Goal: Information Seeking & Learning: Learn about a topic

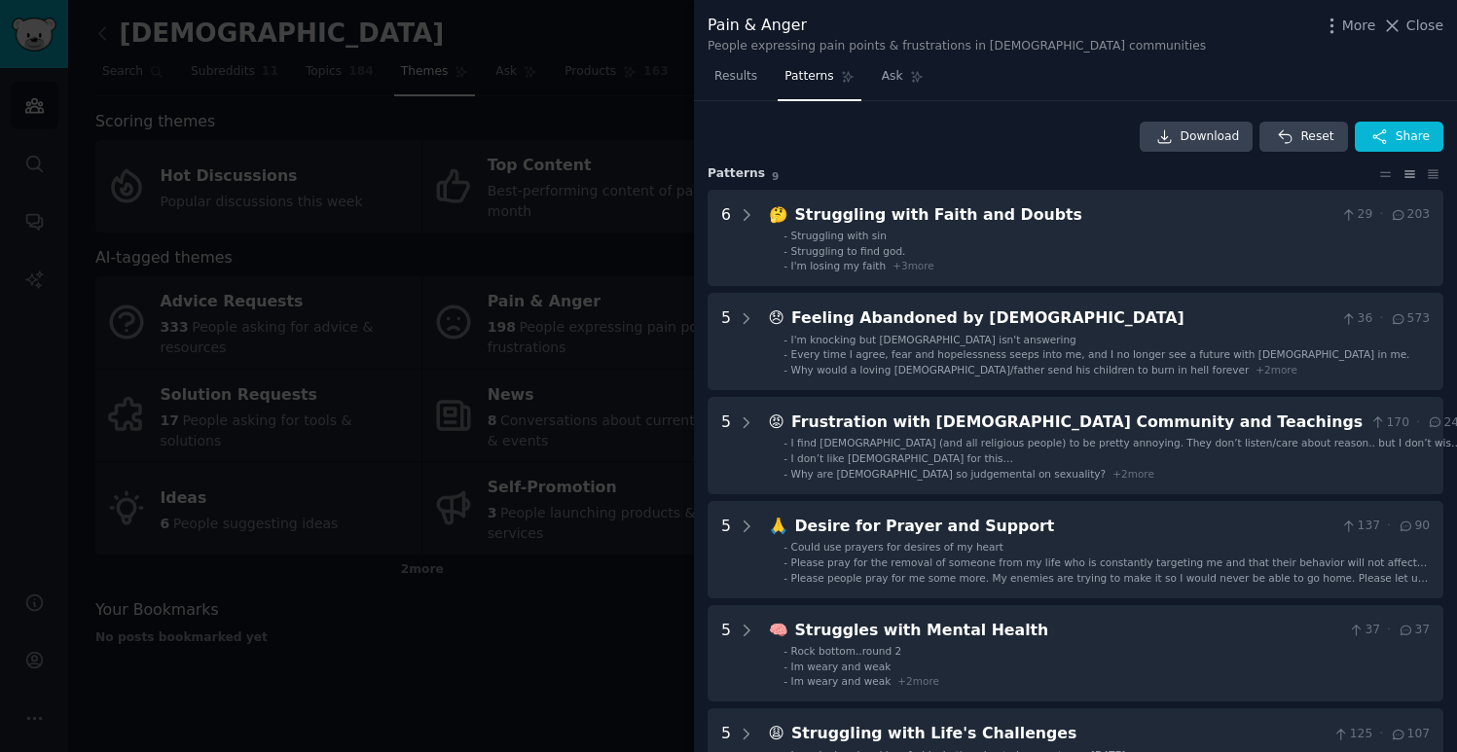
click at [504, 195] on div at bounding box center [728, 376] width 1457 height 752
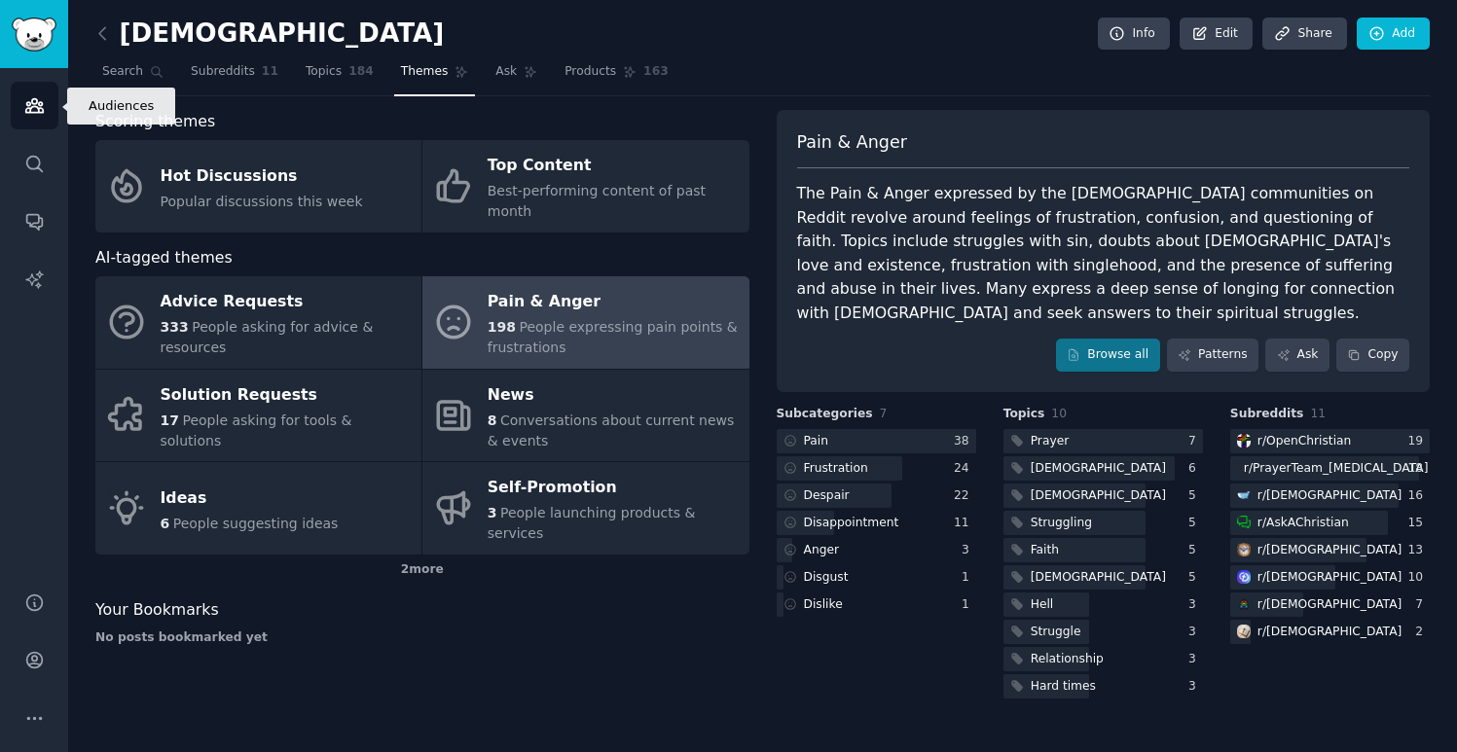
click at [46, 107] on link "Audiences" at bounding box center [35, 106] width 48 height 48
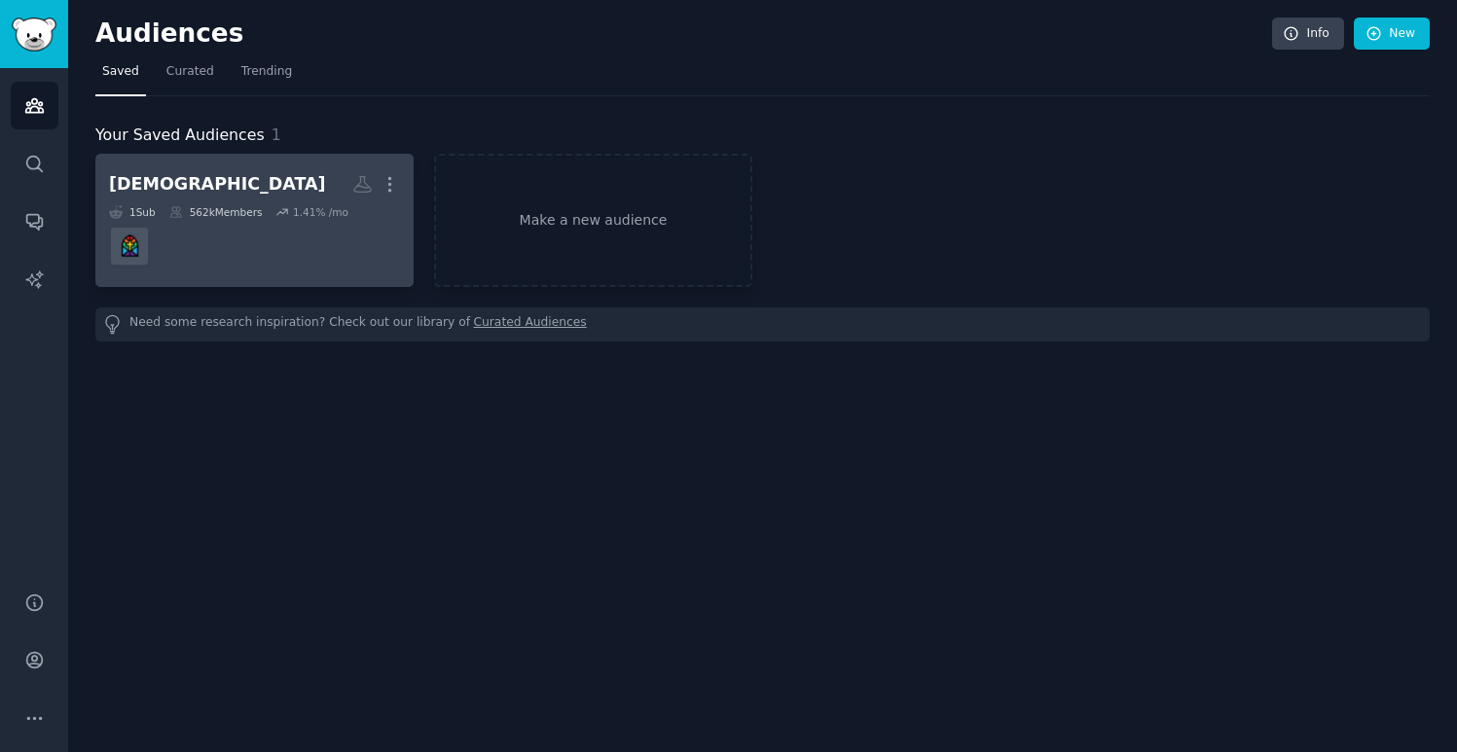
click at [196, 232] on dd at bounding box center [254, 246] width 291 height 54
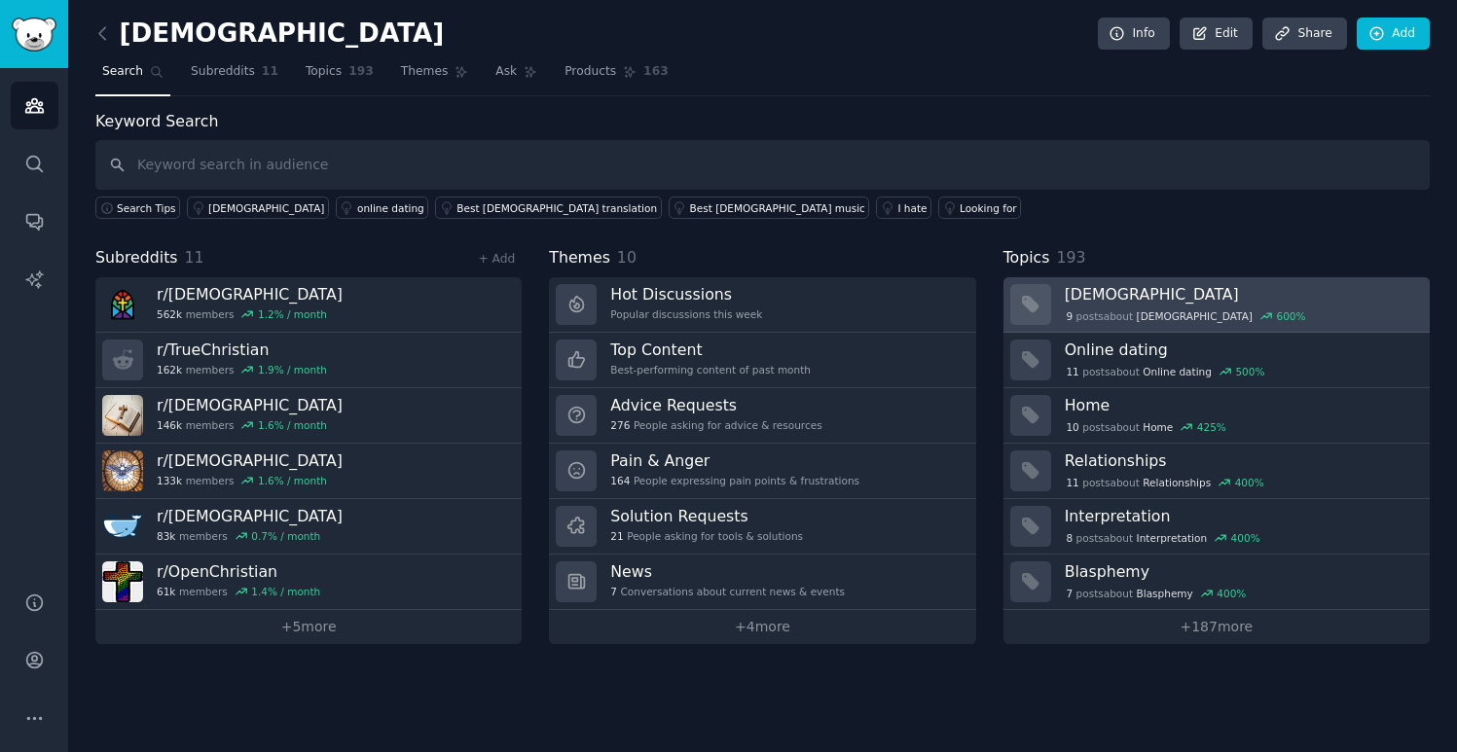
click at [1092, 313] on div "9 post s about [DEMOGRAPHIC_DATA] 600 %" at bounding box center [1186, 317] width 243 height 18
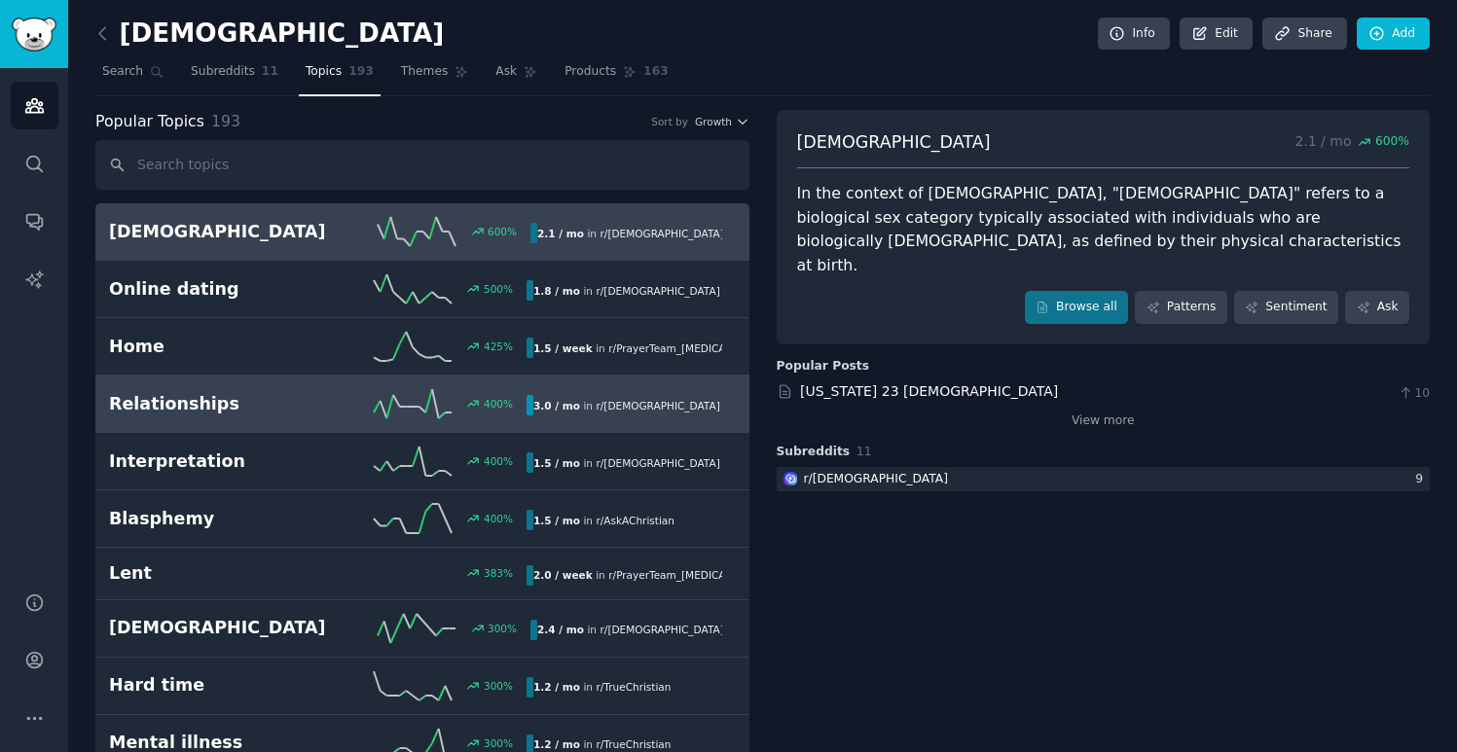
click at [437, 409] on icon at bounding box center [413, 403] width 78 height 29
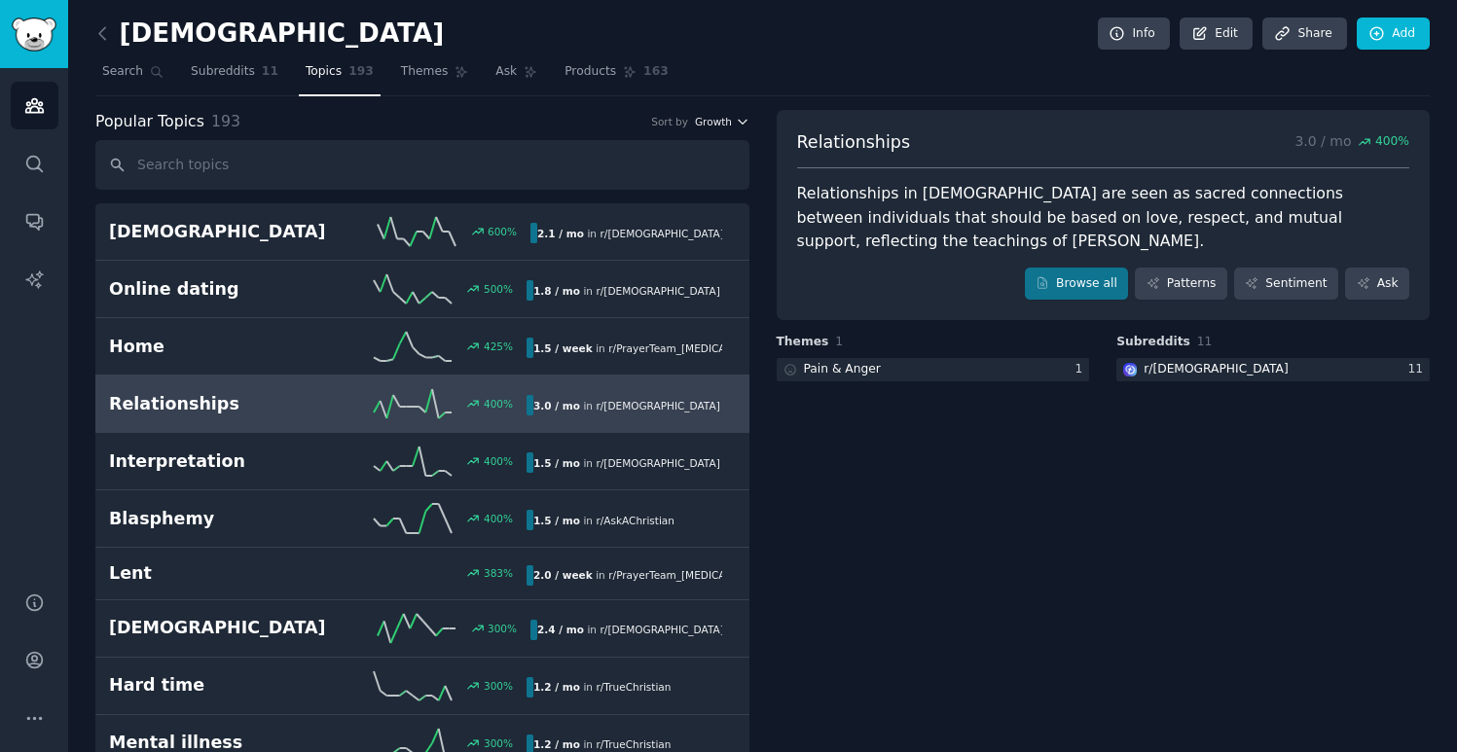
click at [727, 117] on span "Growth" at bounding box center [713, 122] width 37 height 14
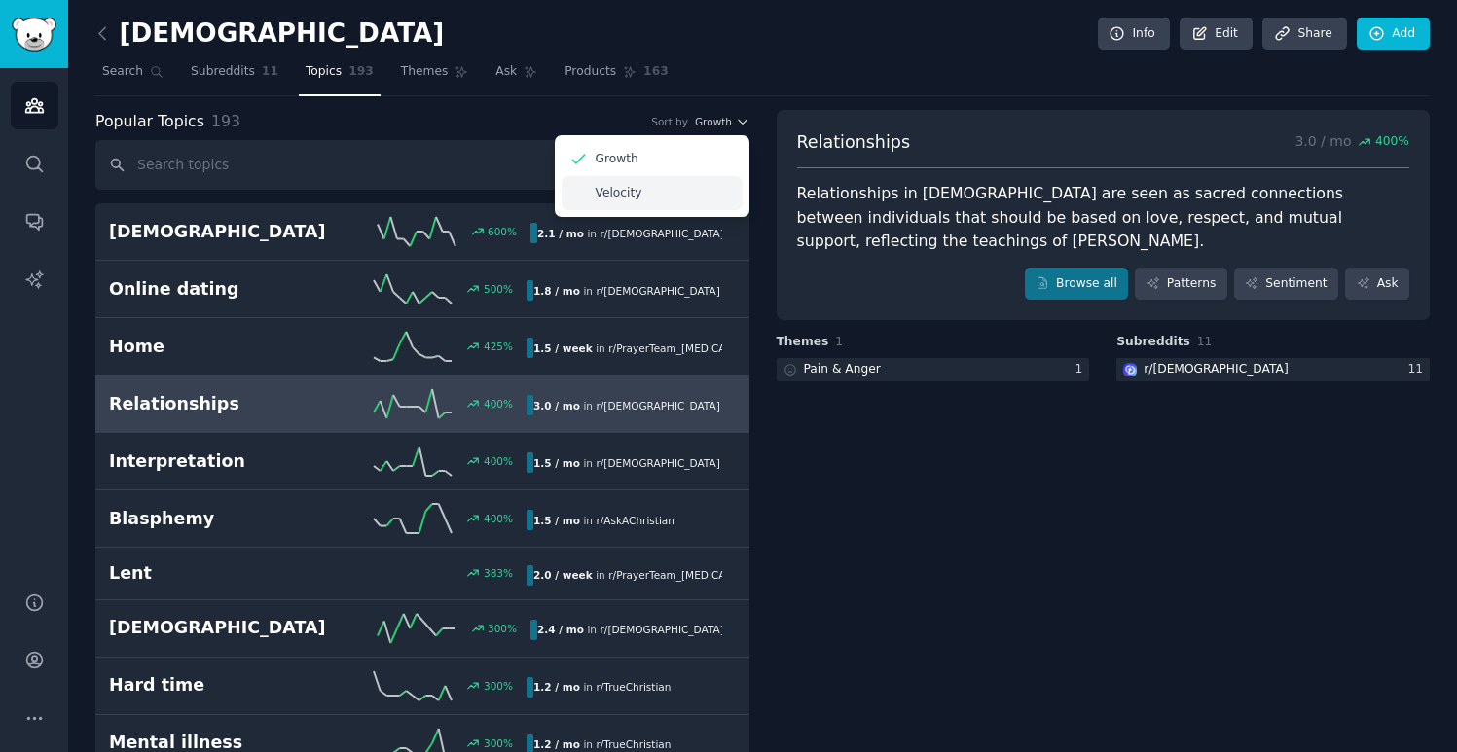
click at [637, 198] on p "Velocity" at bounding box center [619, 194] width 47 height 18
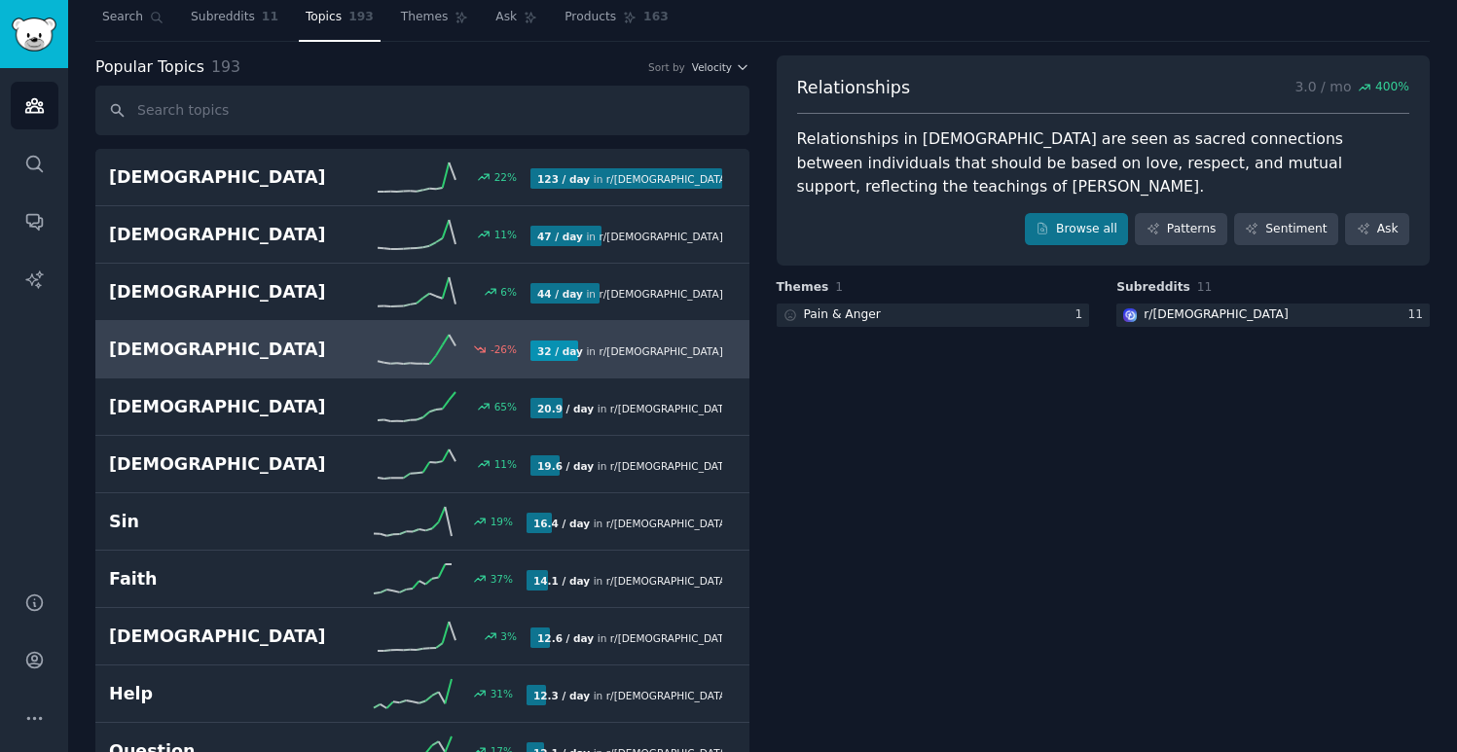
scroll to position [86, 0]
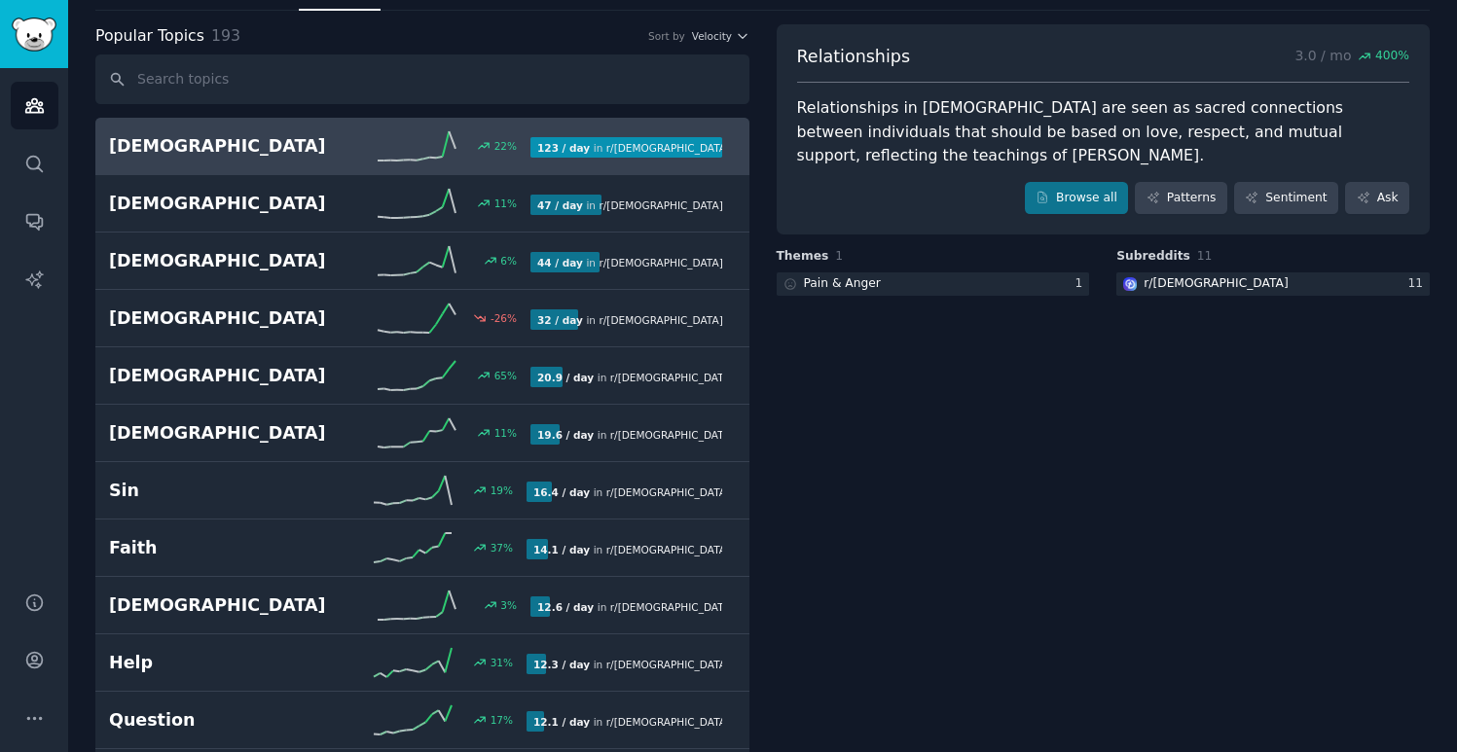
click at [340, 146] on div "22 %" at bounding box center [428, 145] width 204 height 29
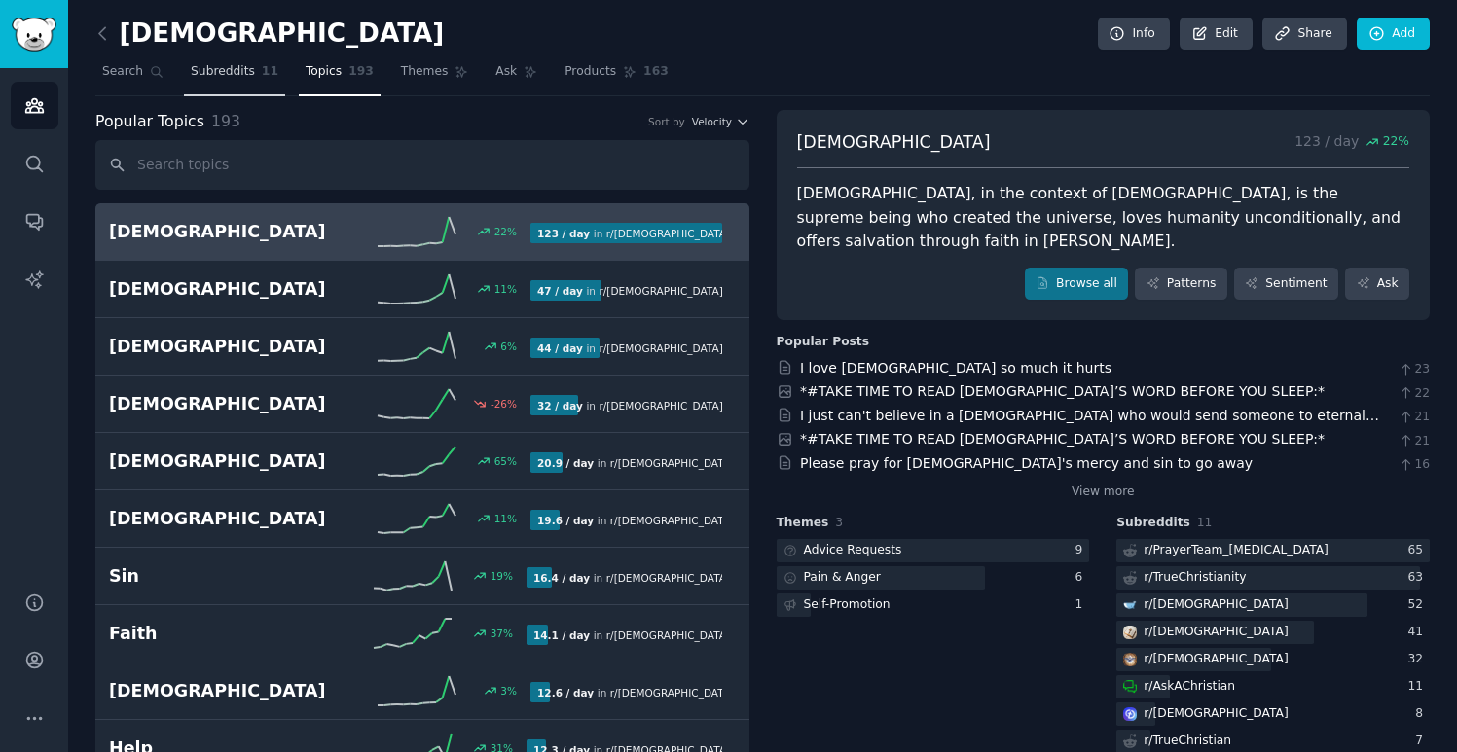
click at [228, 69] on span "Subreddits" at bounding box center [223, 72] width 64 height 18
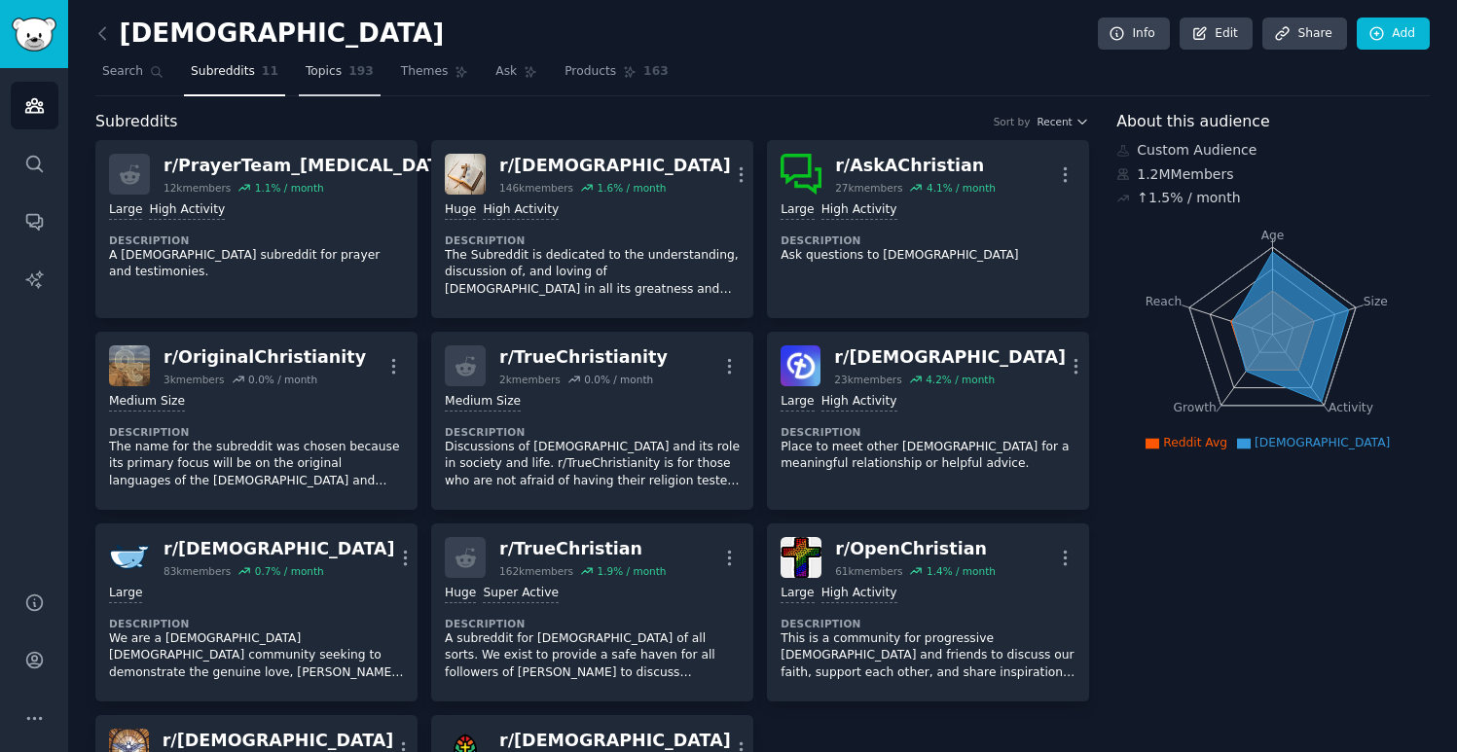
click at [336, 88] on link "Topics 193" at bounding box center [340, 76] width 82 height 40
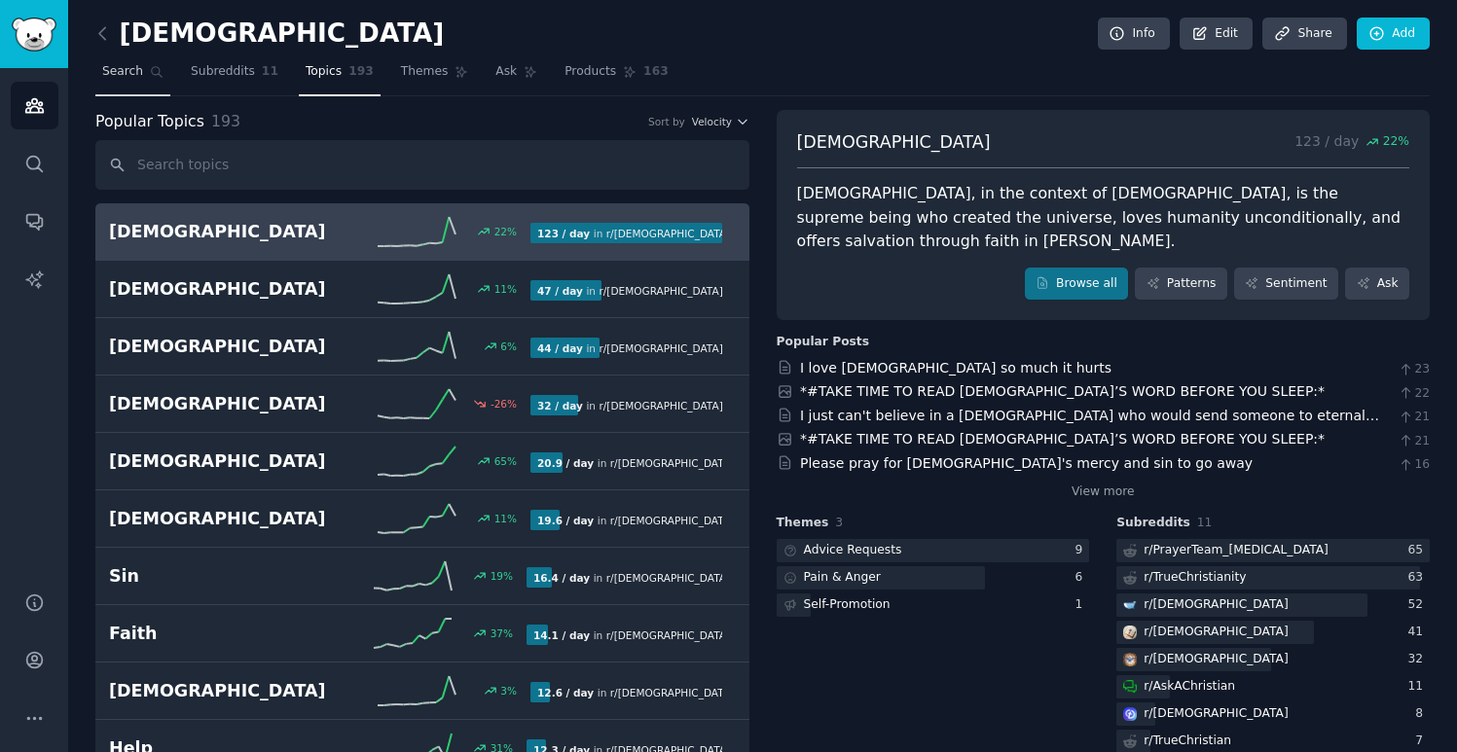
click at [137, 63] on span "Search" at bounding box center [122, 72] width 41 height 18
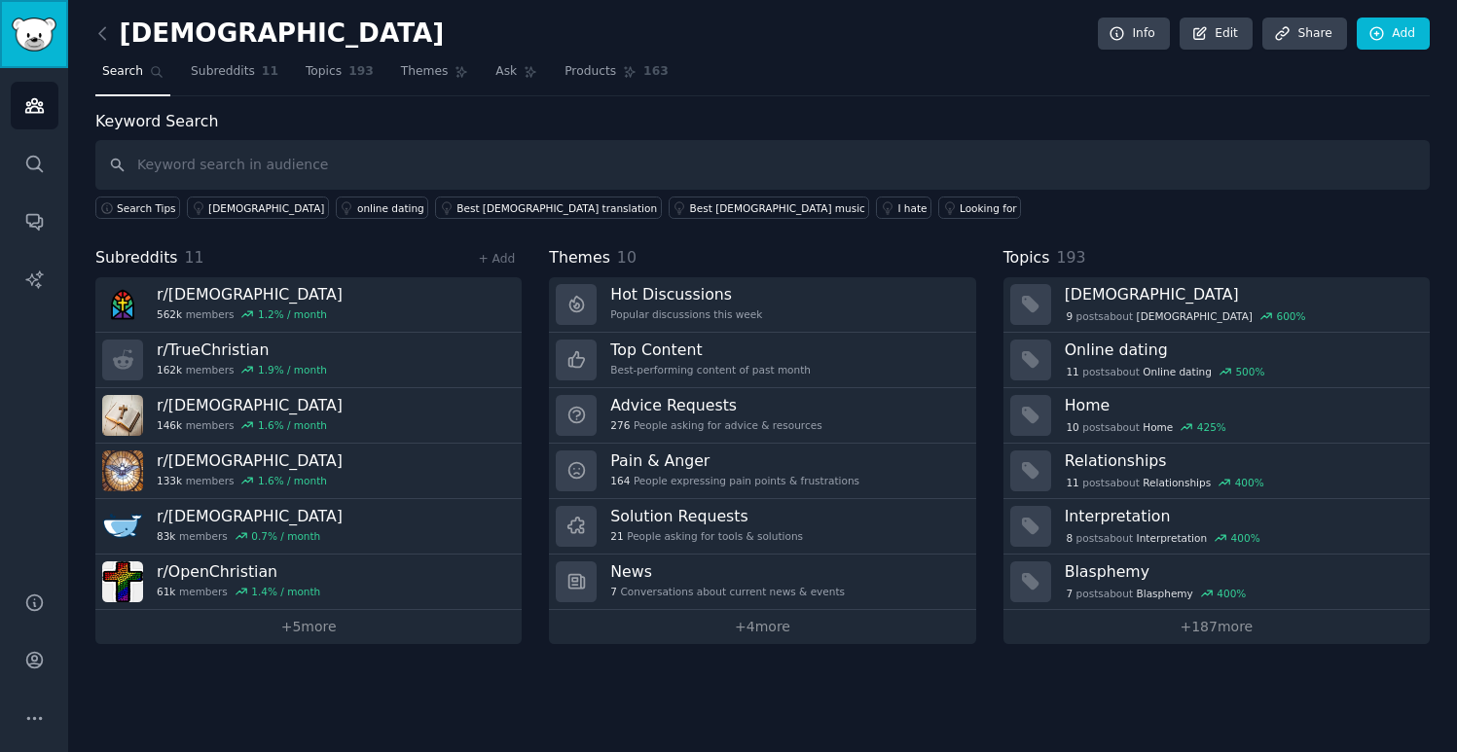
click at [3, 29] on link "Sidebar" at bounding box center [34, 34] width 68 height 68
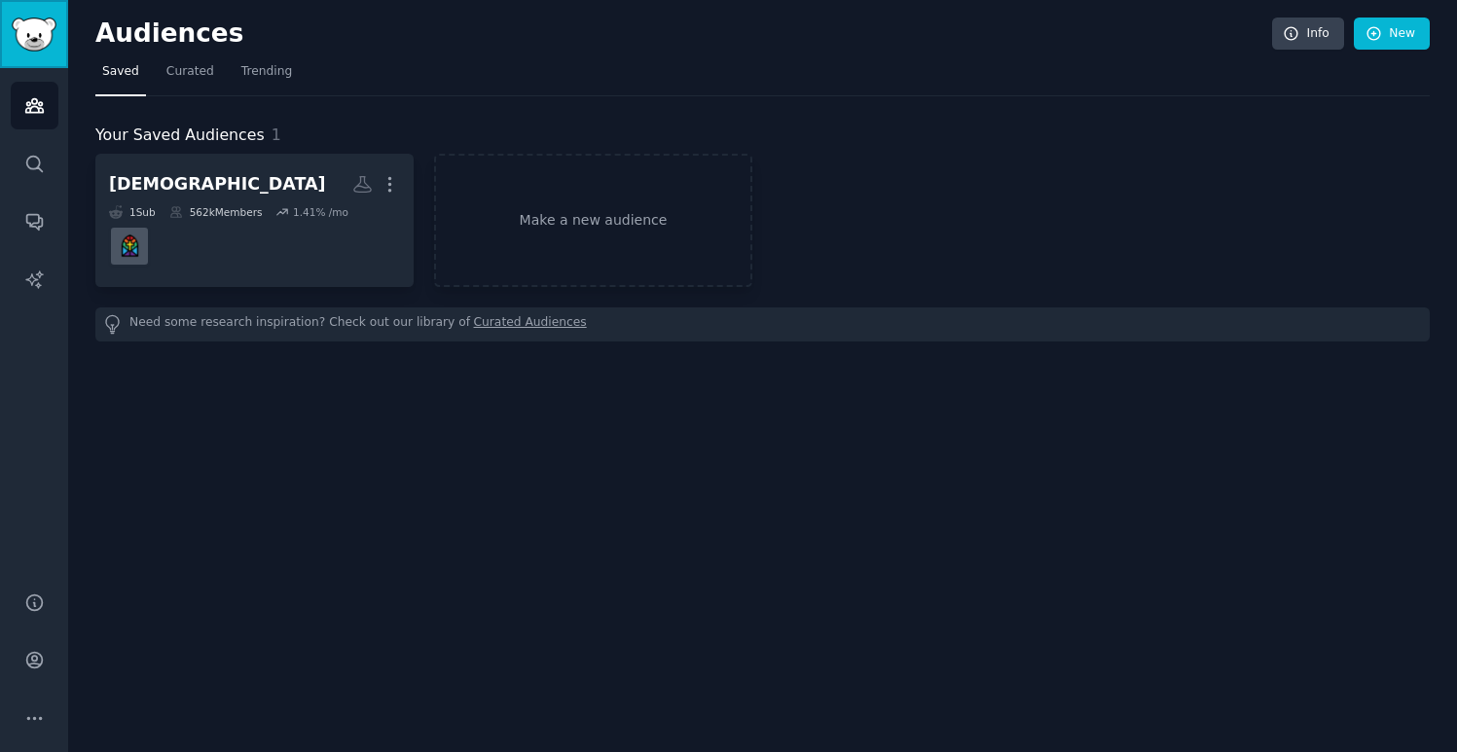
click at [41, 26] on img "Sidebar" at bounding box center [34, 35] width 45 height 34
click at [200, 74] on span "Curated" at bounding box center [190, 72] width 48 height 18
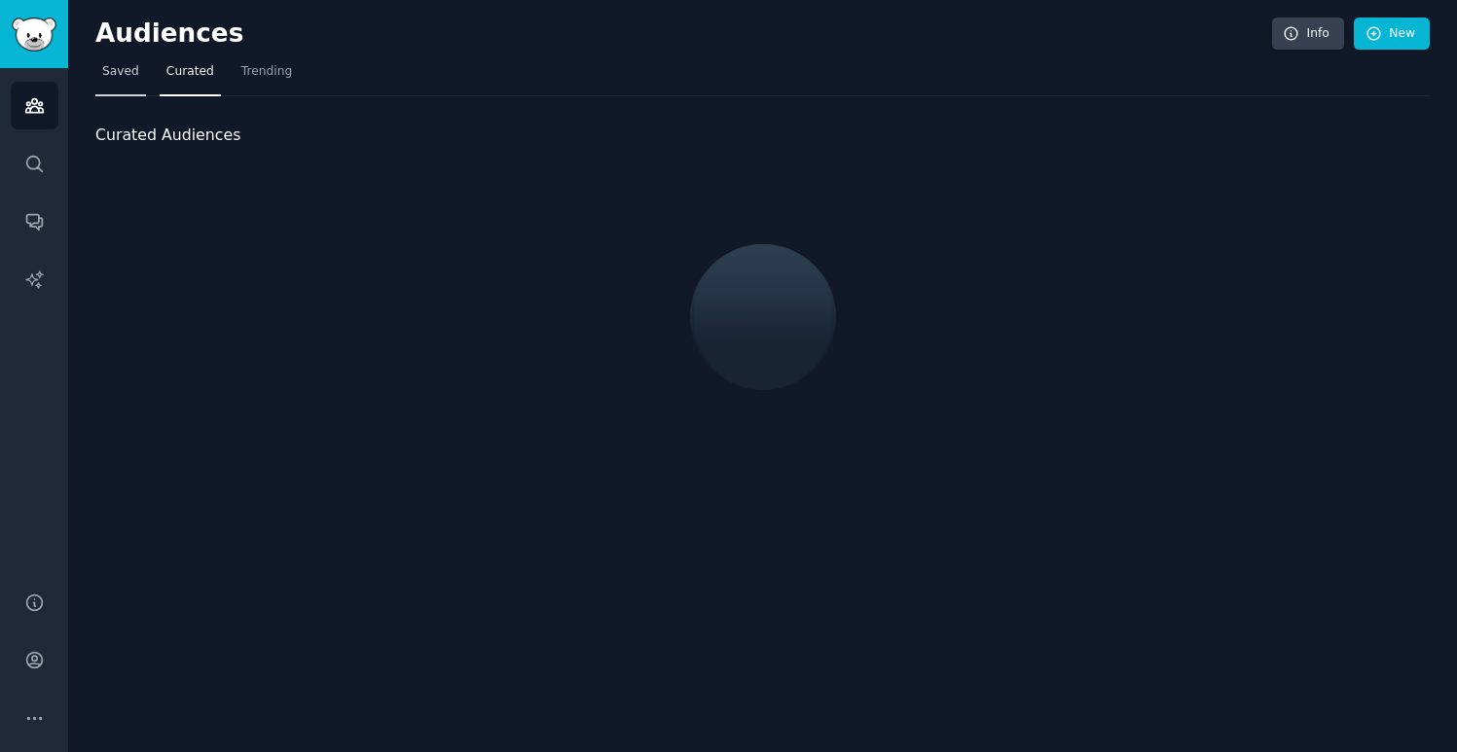
click at [122, 70] on span "Saved" at bounding box center [120, 72] width 37 height 18
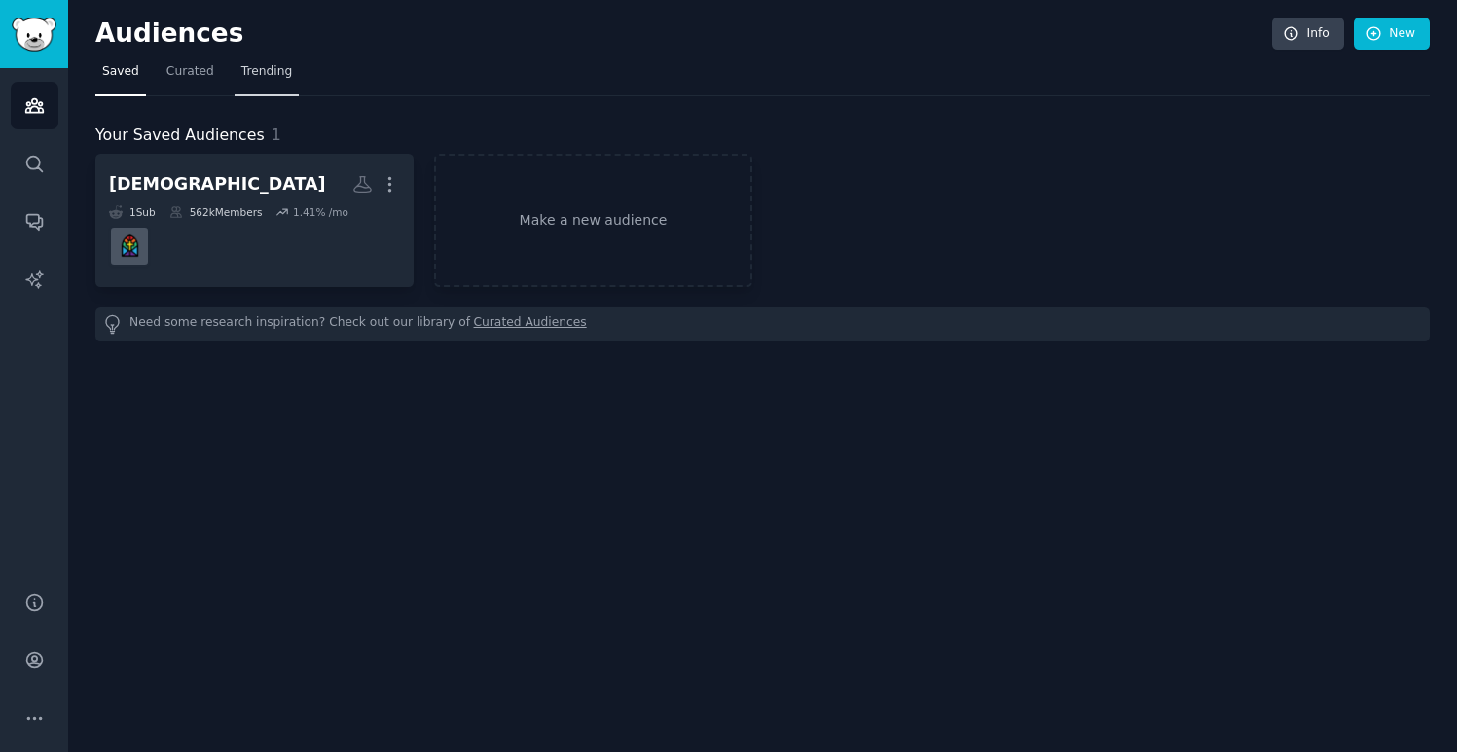
click at [254, 75] on span "Trending" at bounding box center [266, 72] width 51 height 18
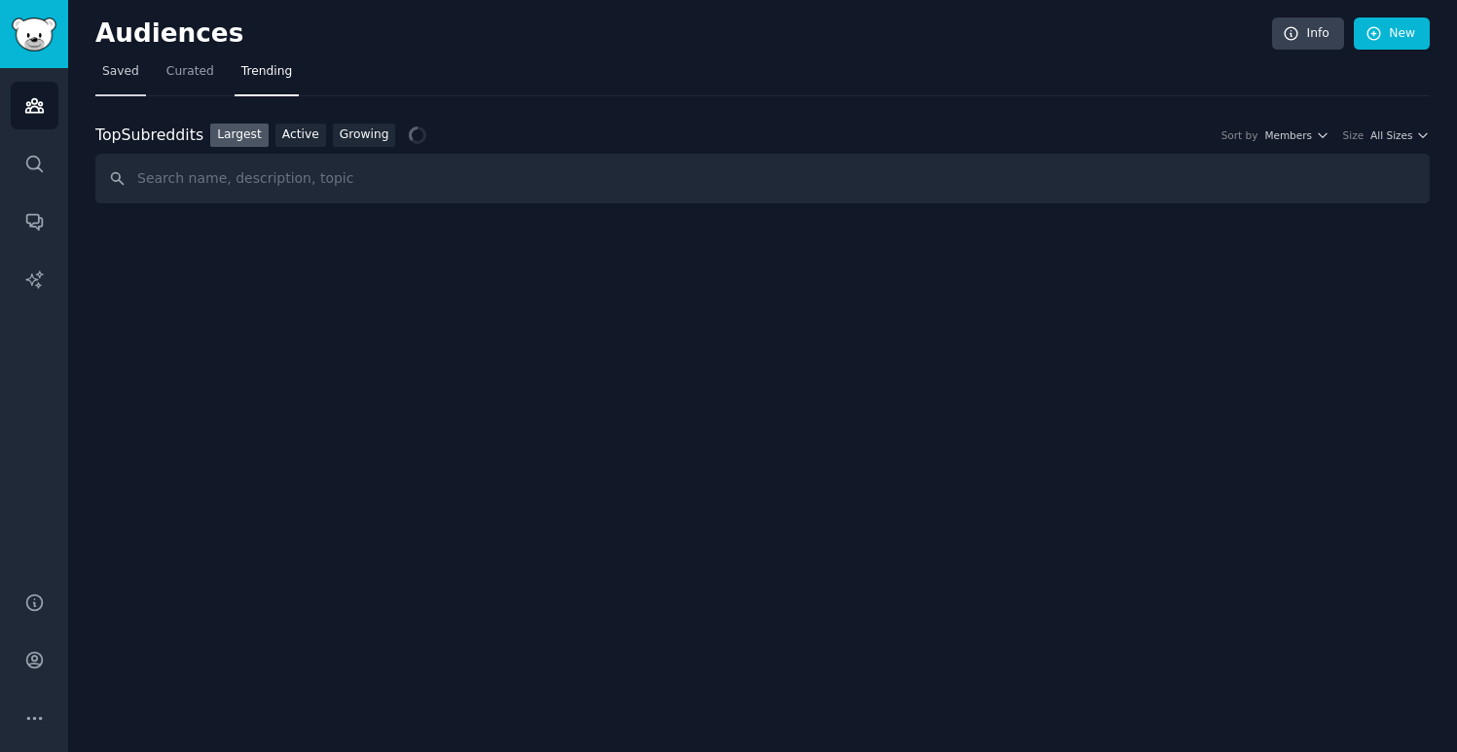
click at [121, 75] on span "Saved" at bounding box center [120, 72] width 37 height 18
